Goal: Task Accomplishment & Management: Complete application form

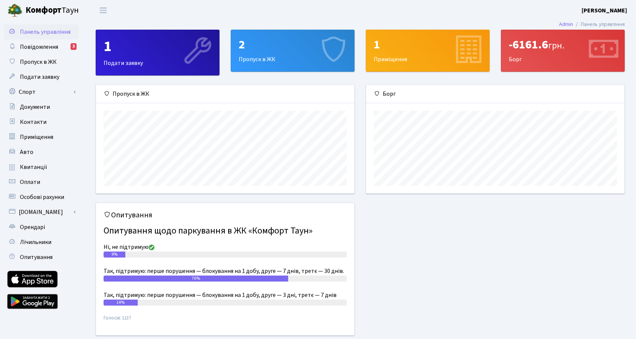
scroll to position [108, 258]
click at [45, 77] on span "Подати заявку" at bounding box center [39, 77] width 39 height 8
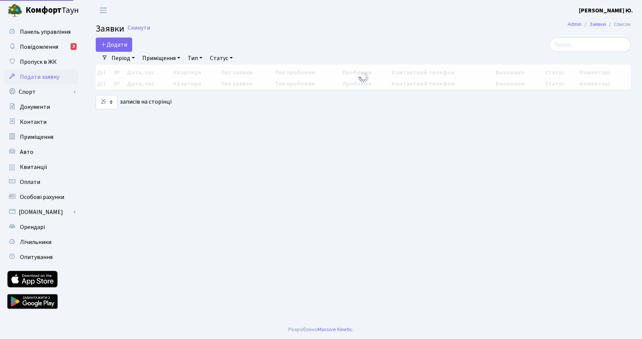
select select "25"
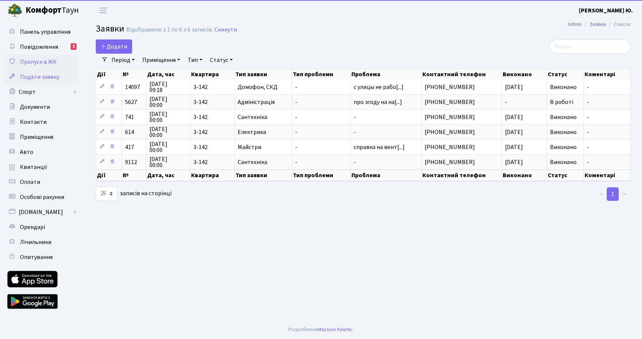
click at [42, 62] on span "Пропуск в ЖК" at bounding box center [38, 62] width 37 height 8
